Goal: Information Seeking & Learning: Learn about a topic

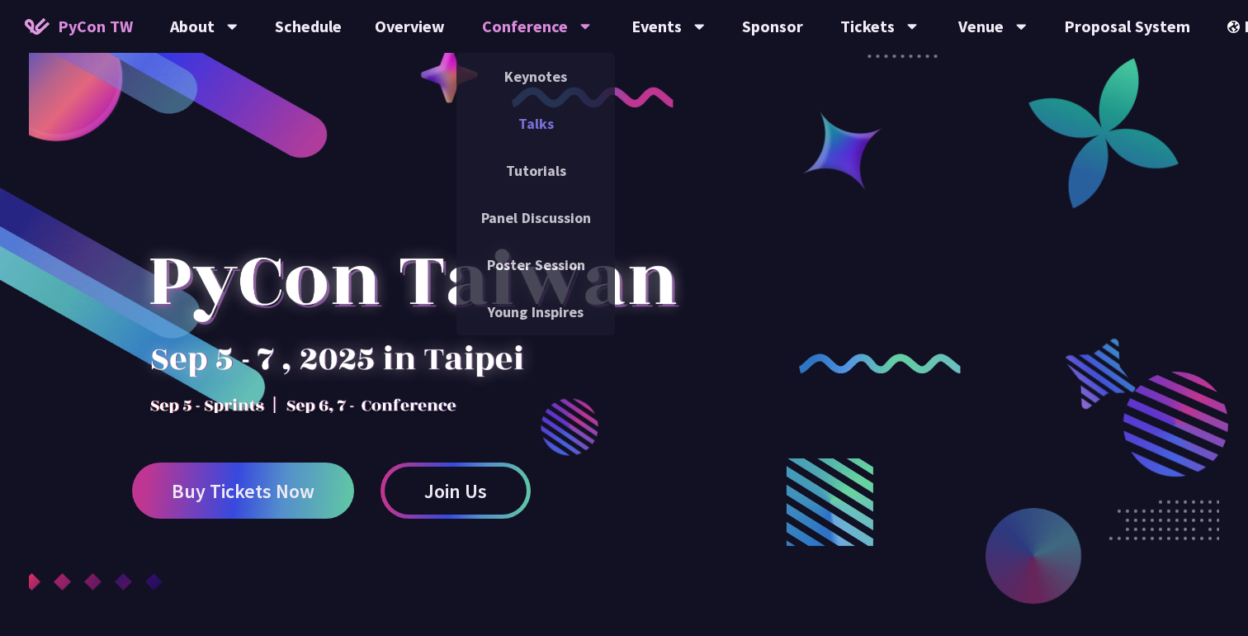
click at [532, 116] on link "Talks" at bounding box center [535, 123] width 158 height 39
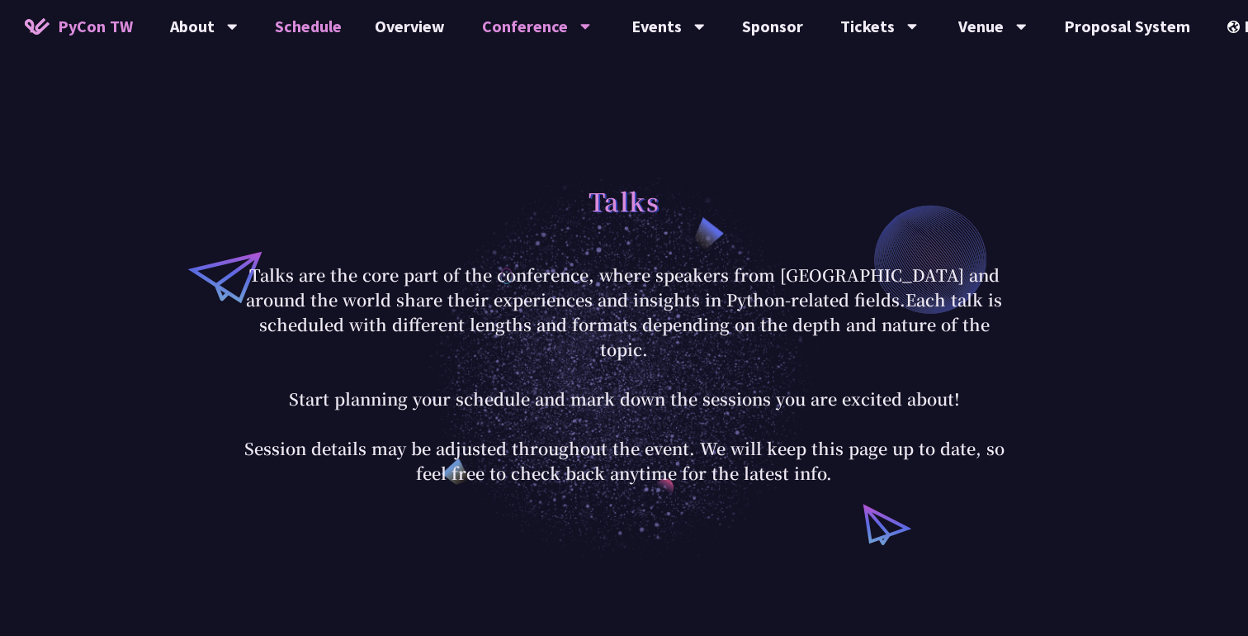
click at [333, 35] on link "Schedule" at bounding box center [308, 26] width 100 height 53
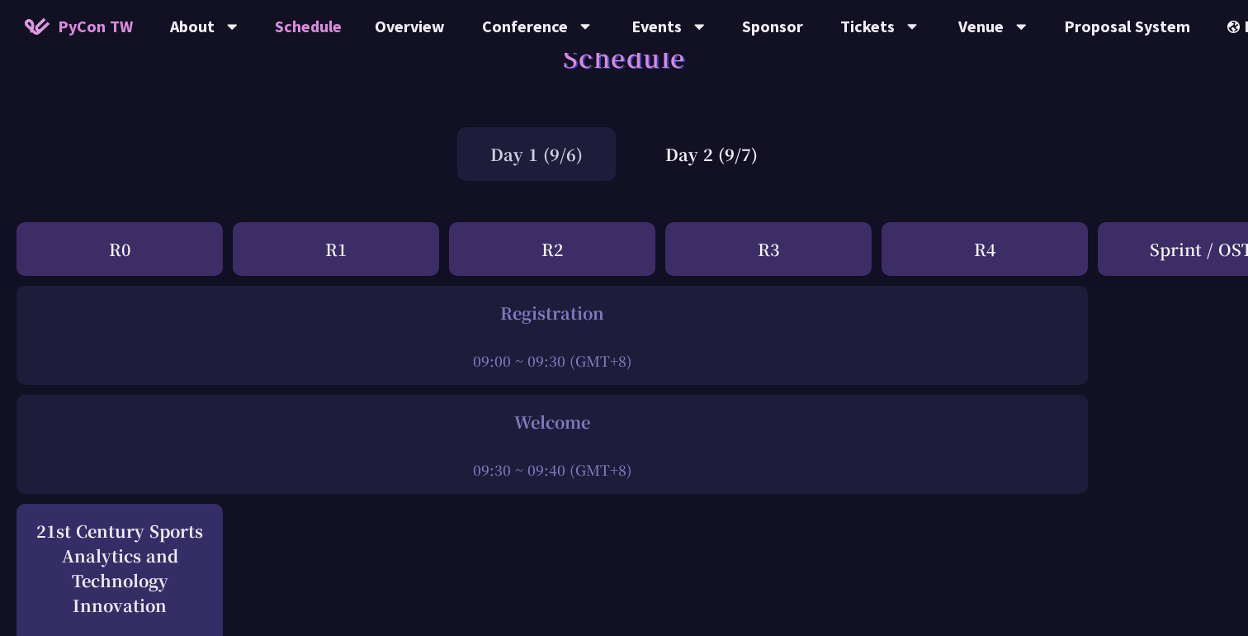
scroll to position [75, 0]
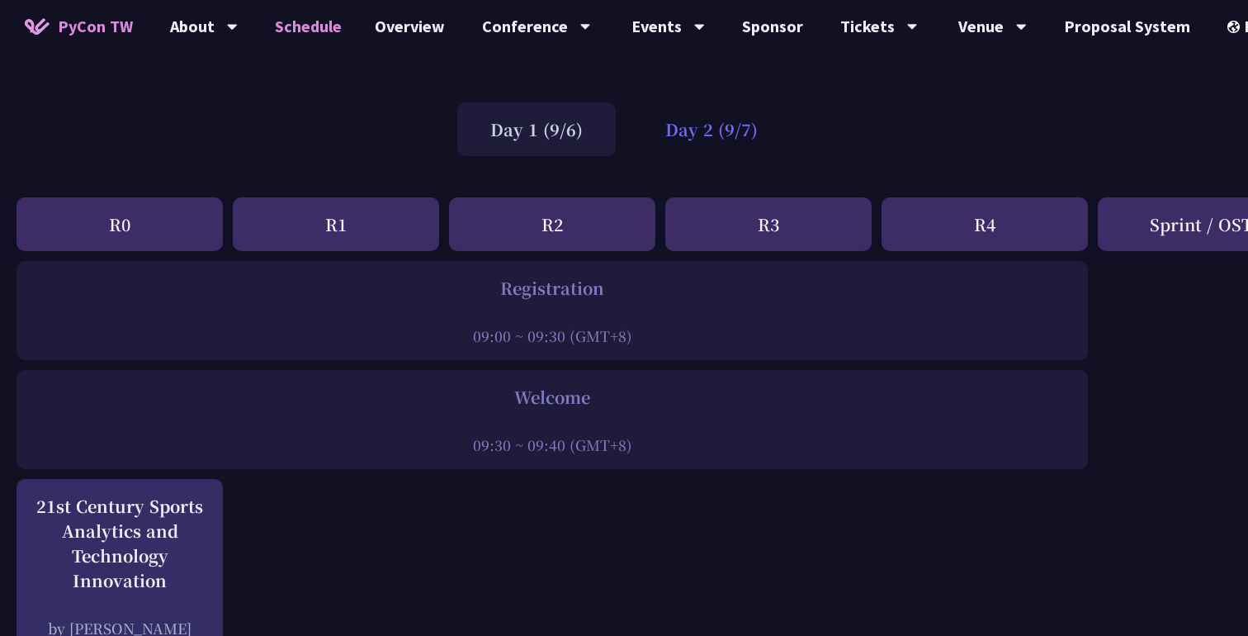
click at [683, 122] on div "Day 2 (9/7)" at bounding box center [711, 129] width 158 height 54
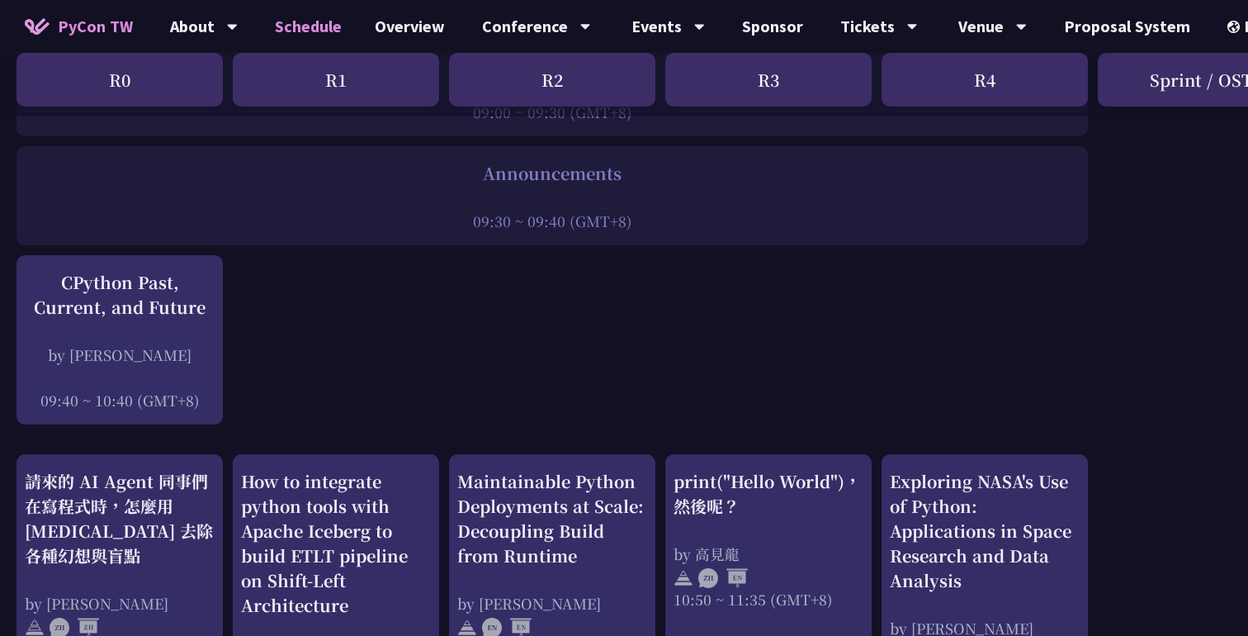
scroll to position [291, 0]
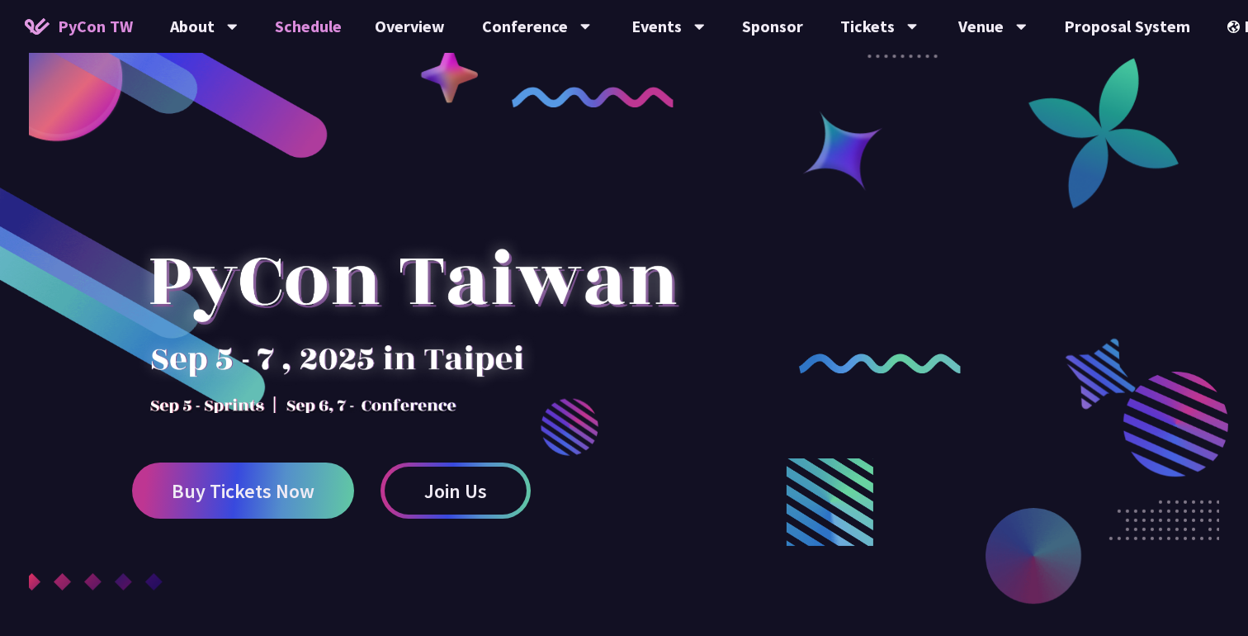
click at [310, 29] on link "Schedule" at bounding box center [308, 26] width 100 height 53
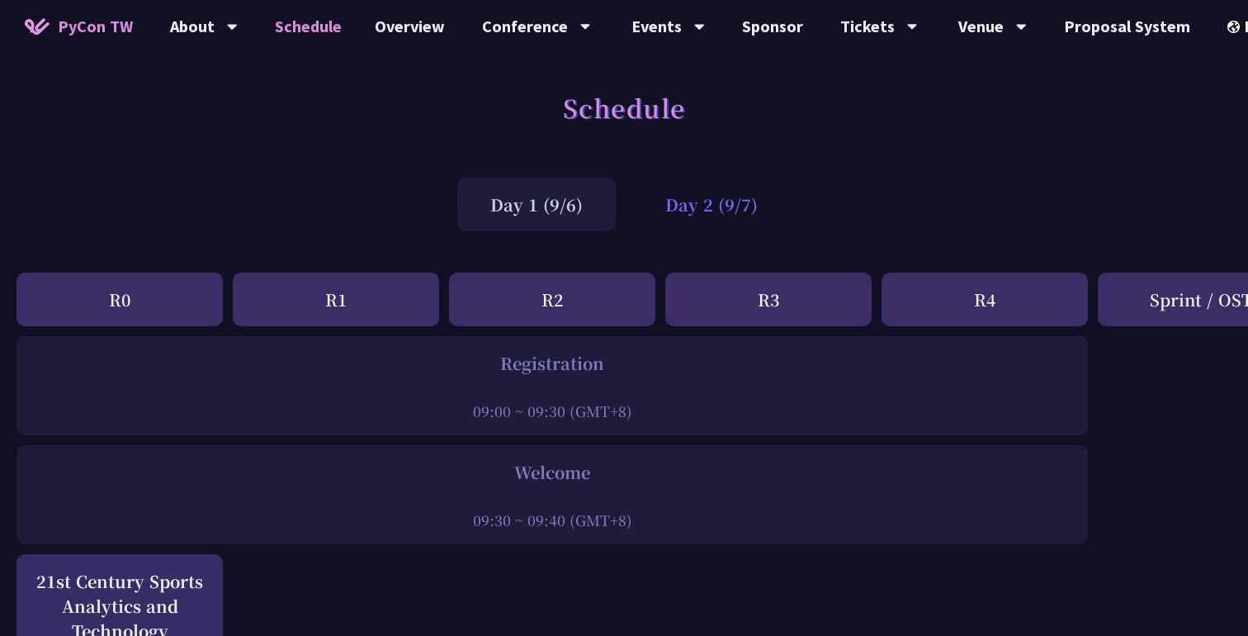
click at [742, 215] on div "Day 2 (9/7)" at bounding box center [711, 204] width 158 height 54
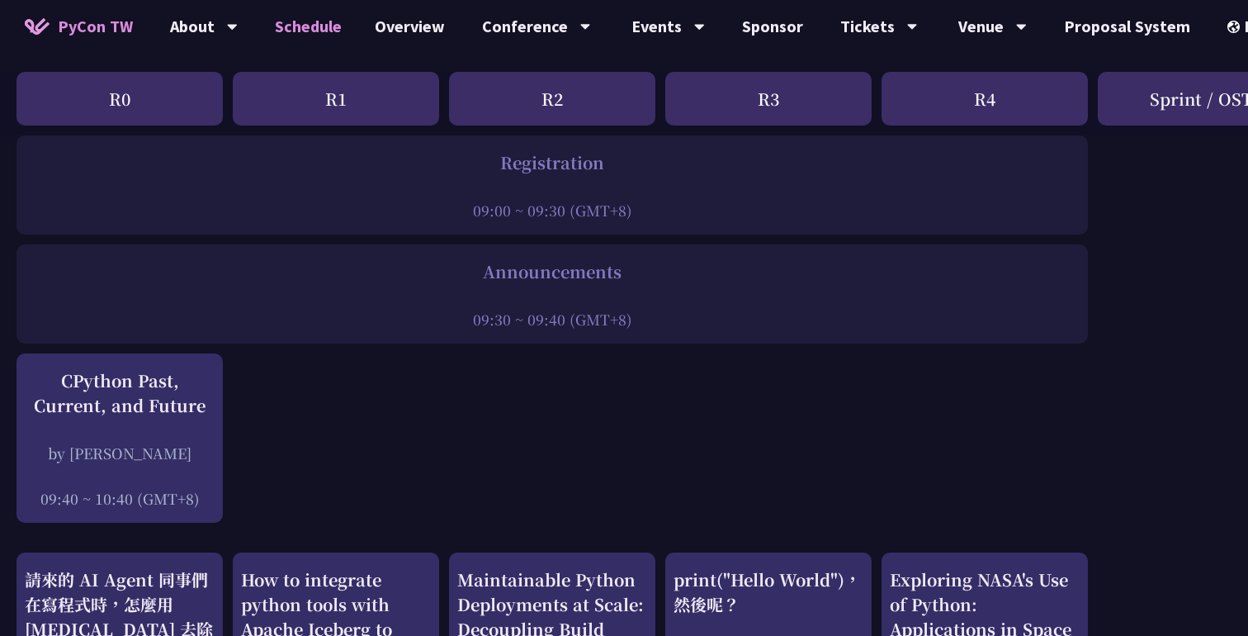
scroll to position [247, 0]
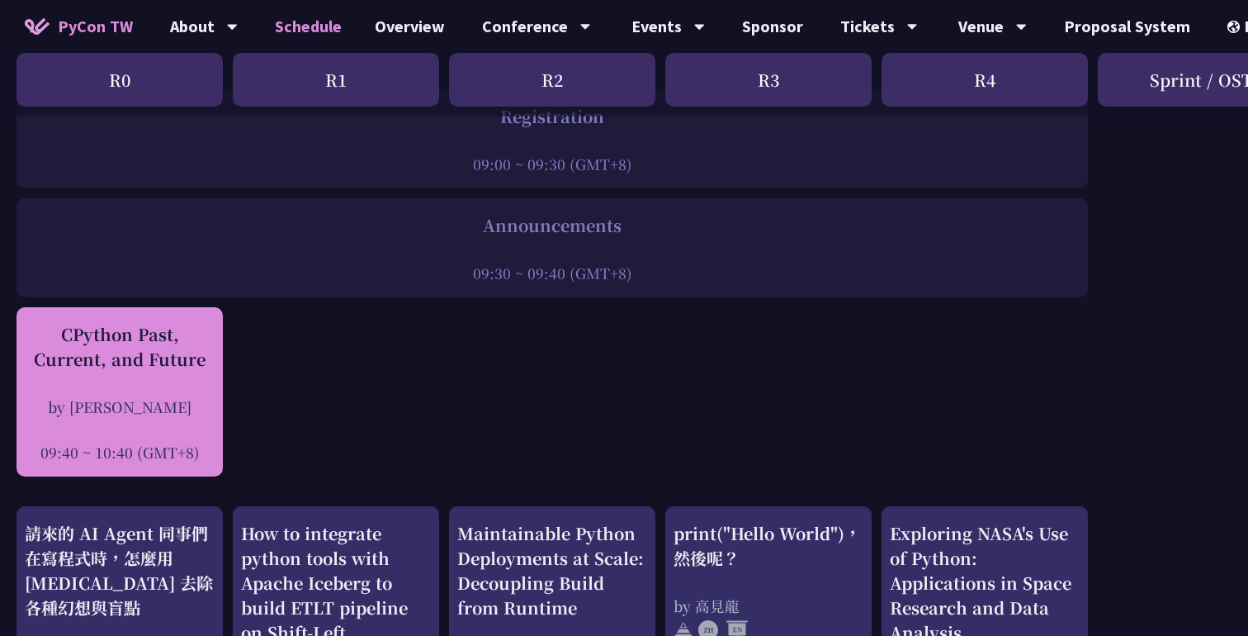
click at [105, 366] on div "CPython Past, Current, and Future" at bounding box center [120, 347] width 190 height 50
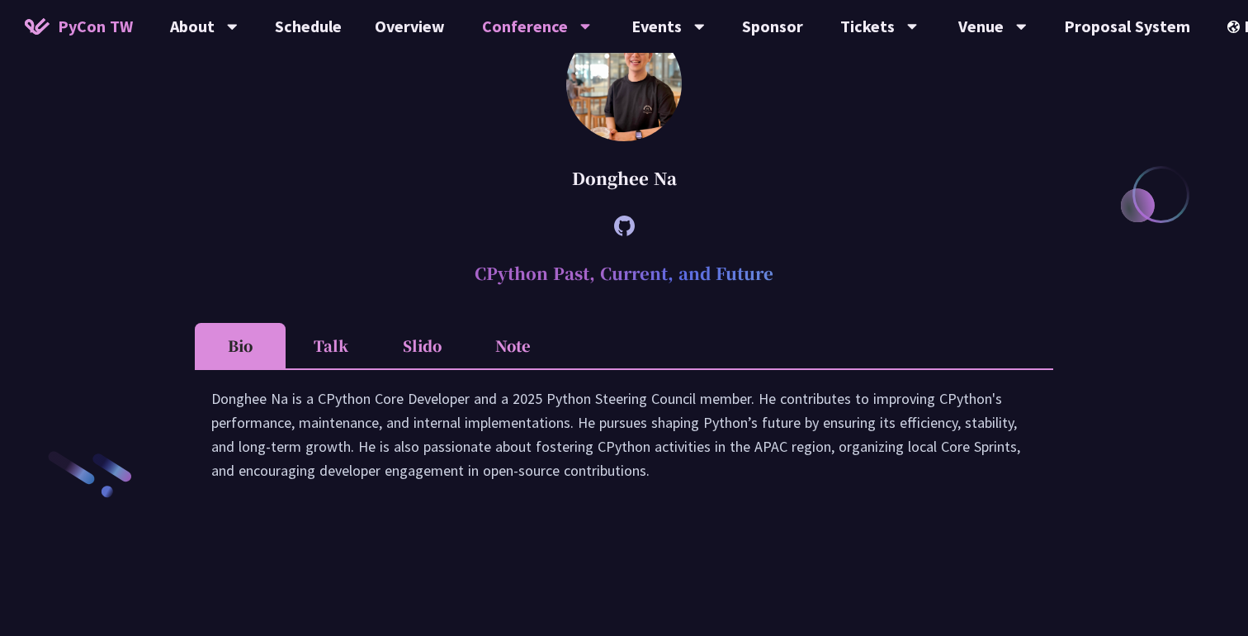
click at [427, 368] on li "Slido" at bounding box center [421, 345] width 91 height 45
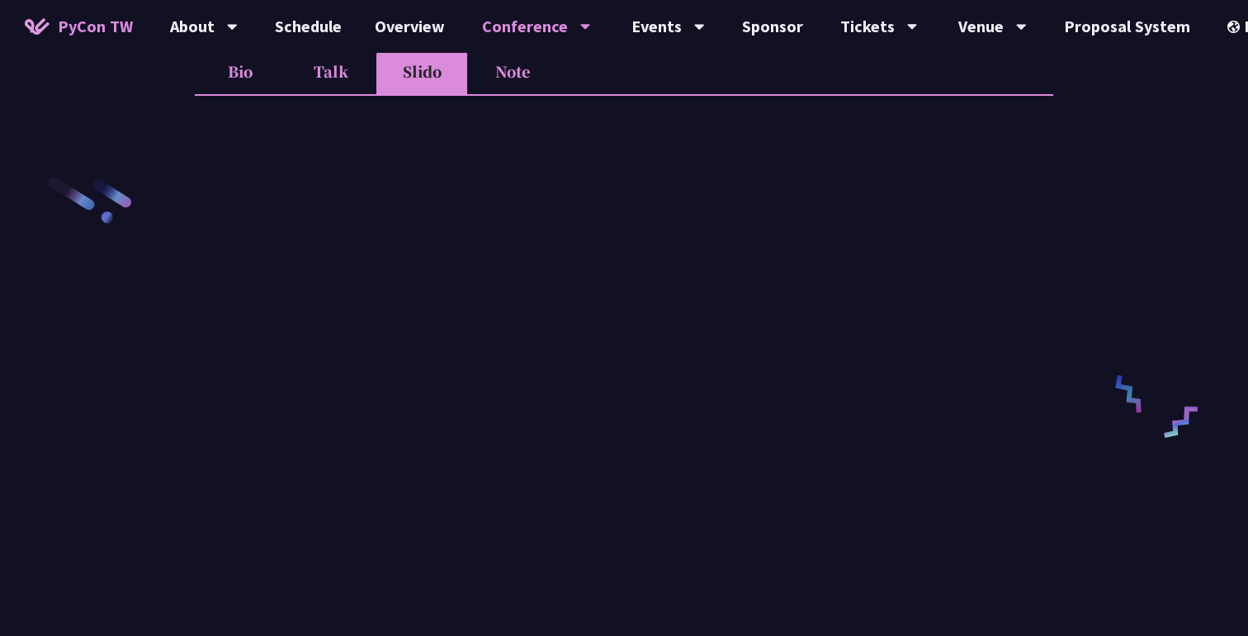
scroll to position [2493, 0]
